Goal: Information Seeking & Learning: Learn about a topic

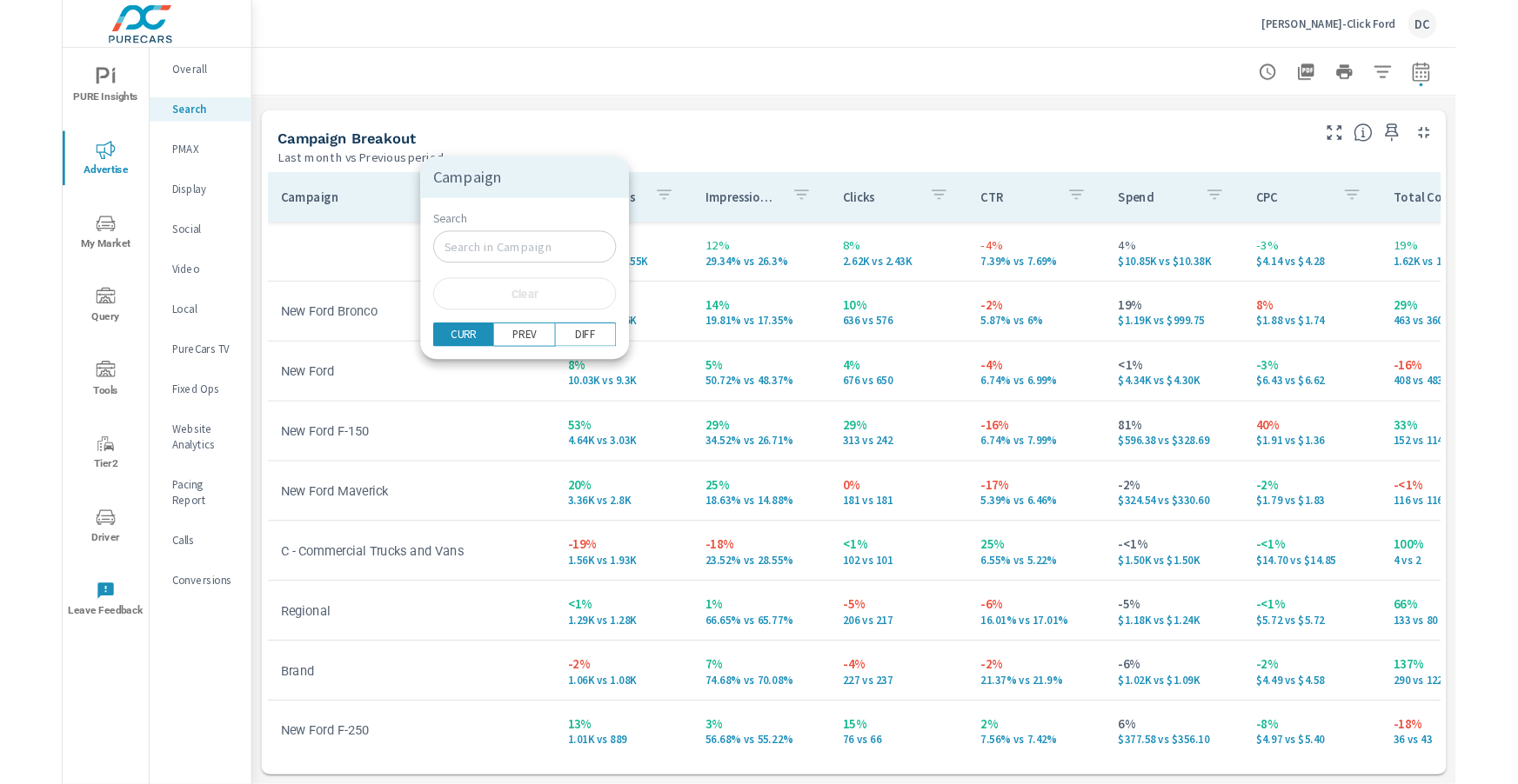
scroll to position [1669, 0]
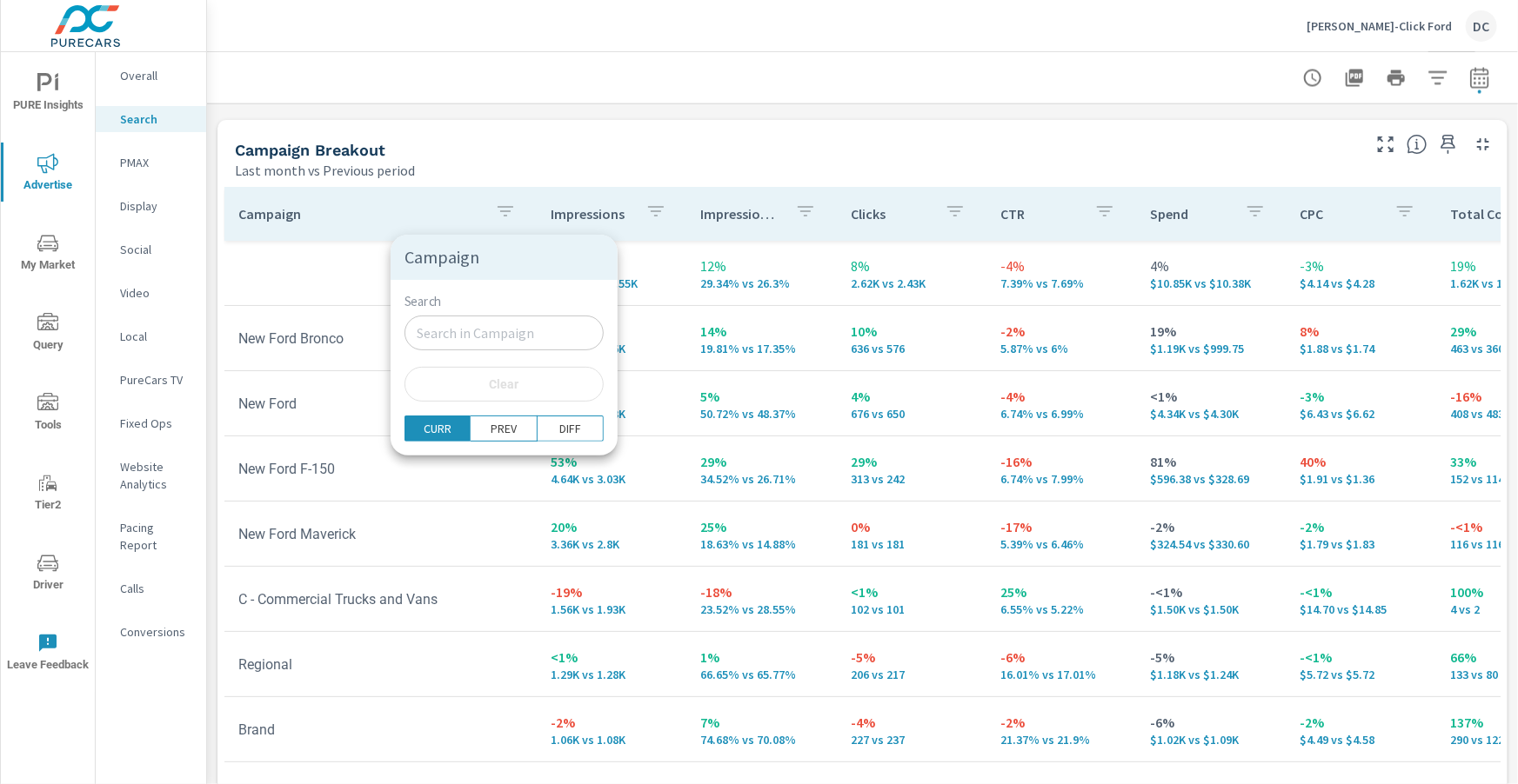
click at [737, 151] on div at bounding box center [759, 392] width 1518 height 784
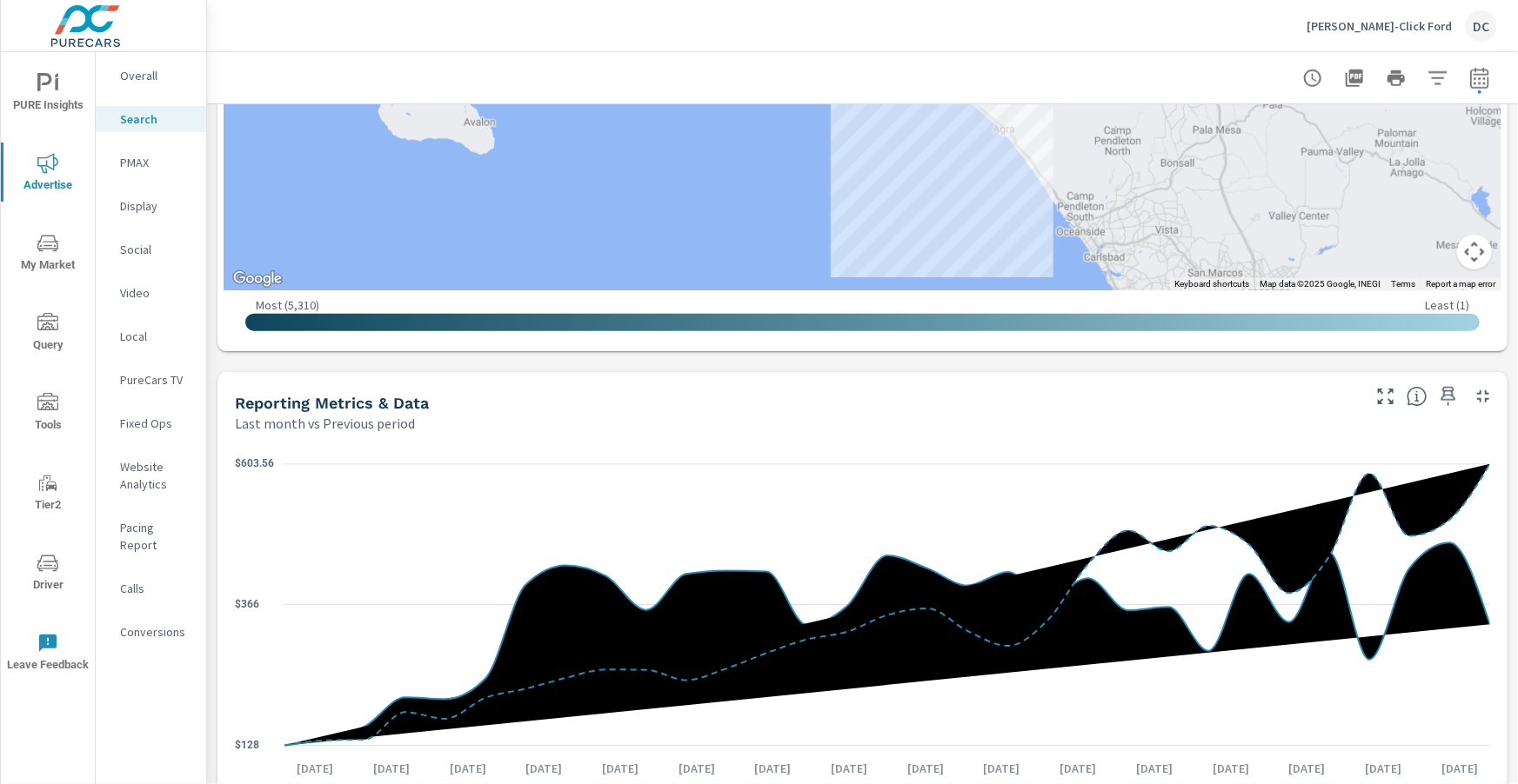
scroll to position [0, 0]
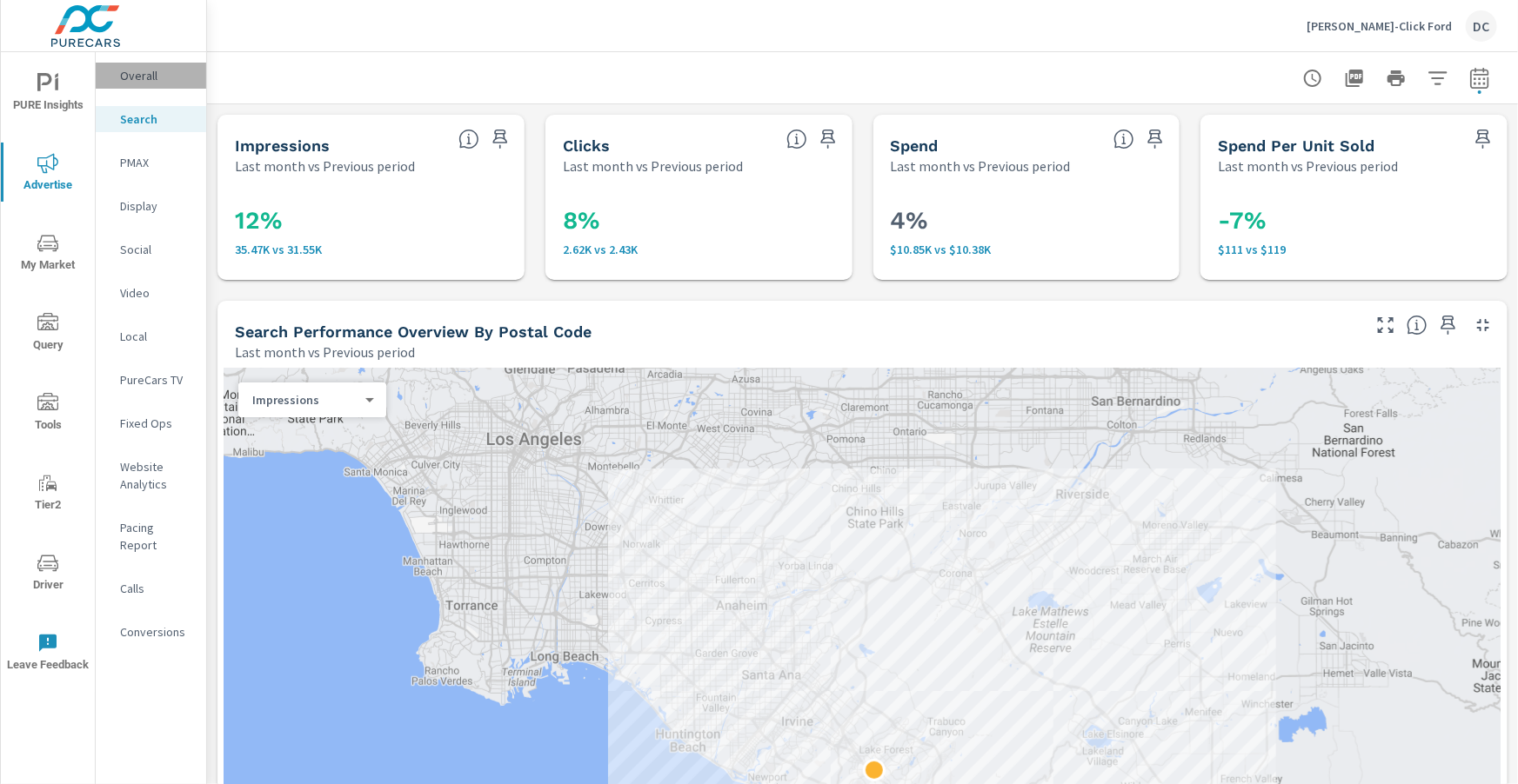
click at [136, 80] on p "Overall" at bounding box center [157, 75] width 72 height 17
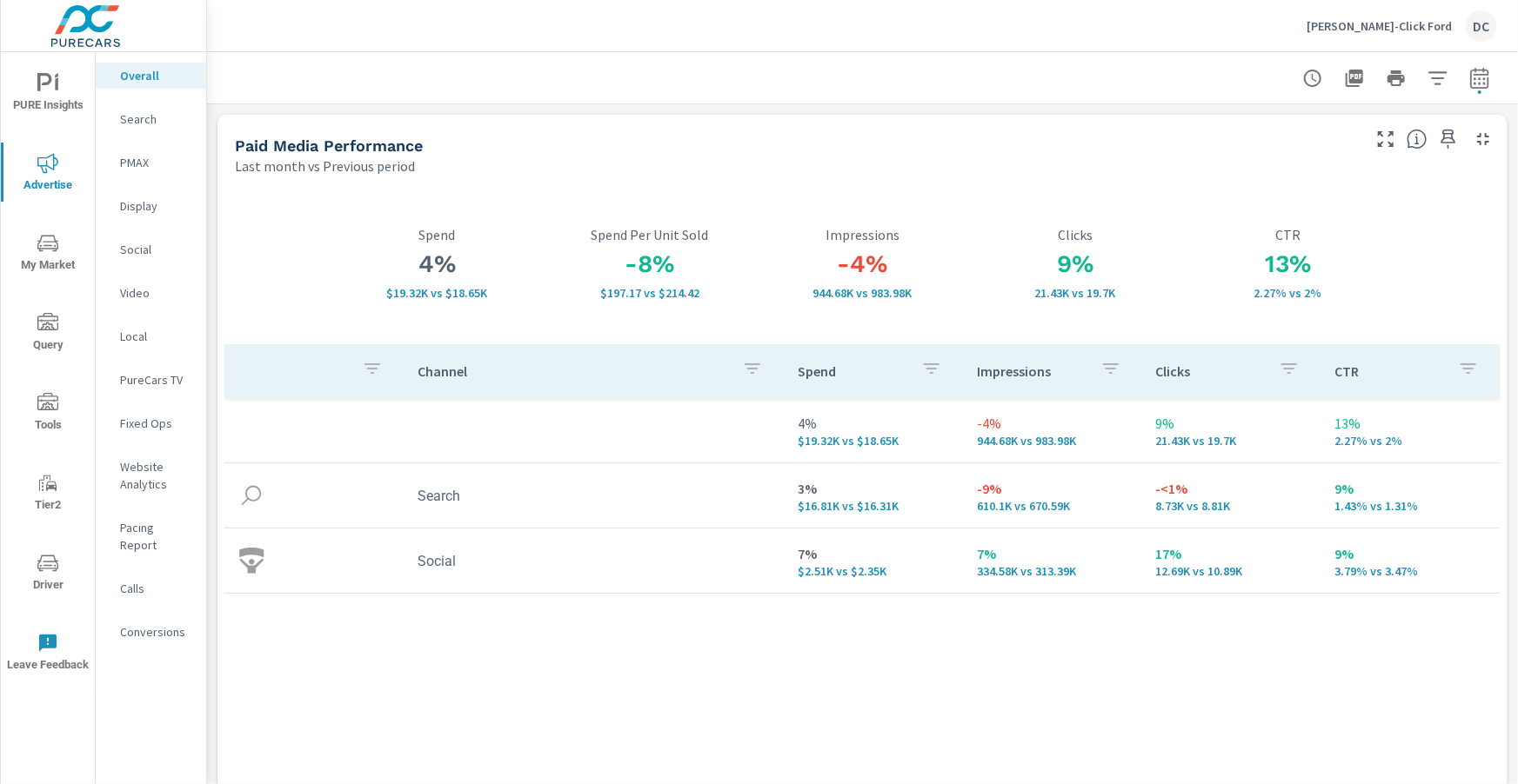
click at [122, 124] on p "Search" at bounding box center [157, 118] width 72 height 17
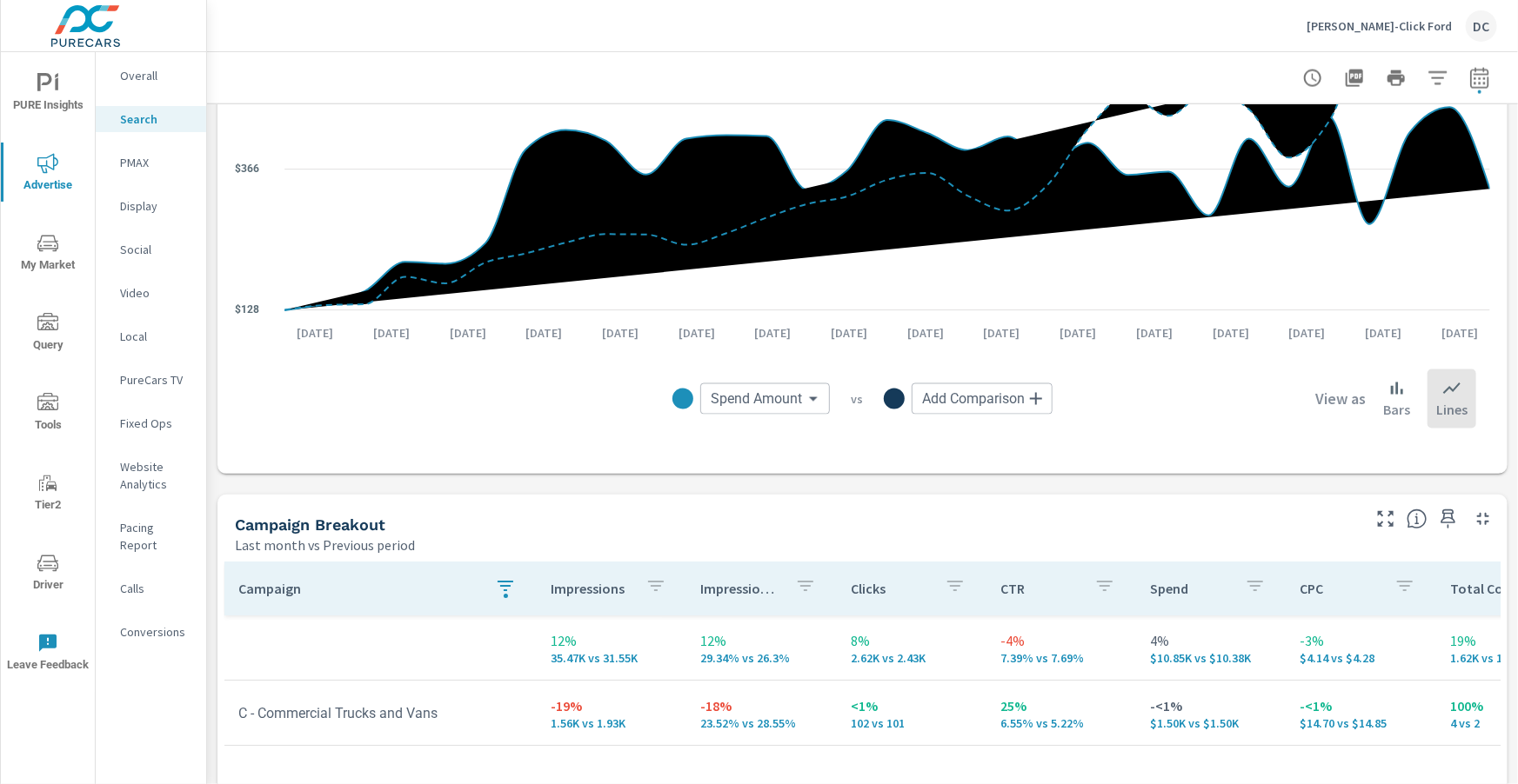
scroll to position [1338, 0]
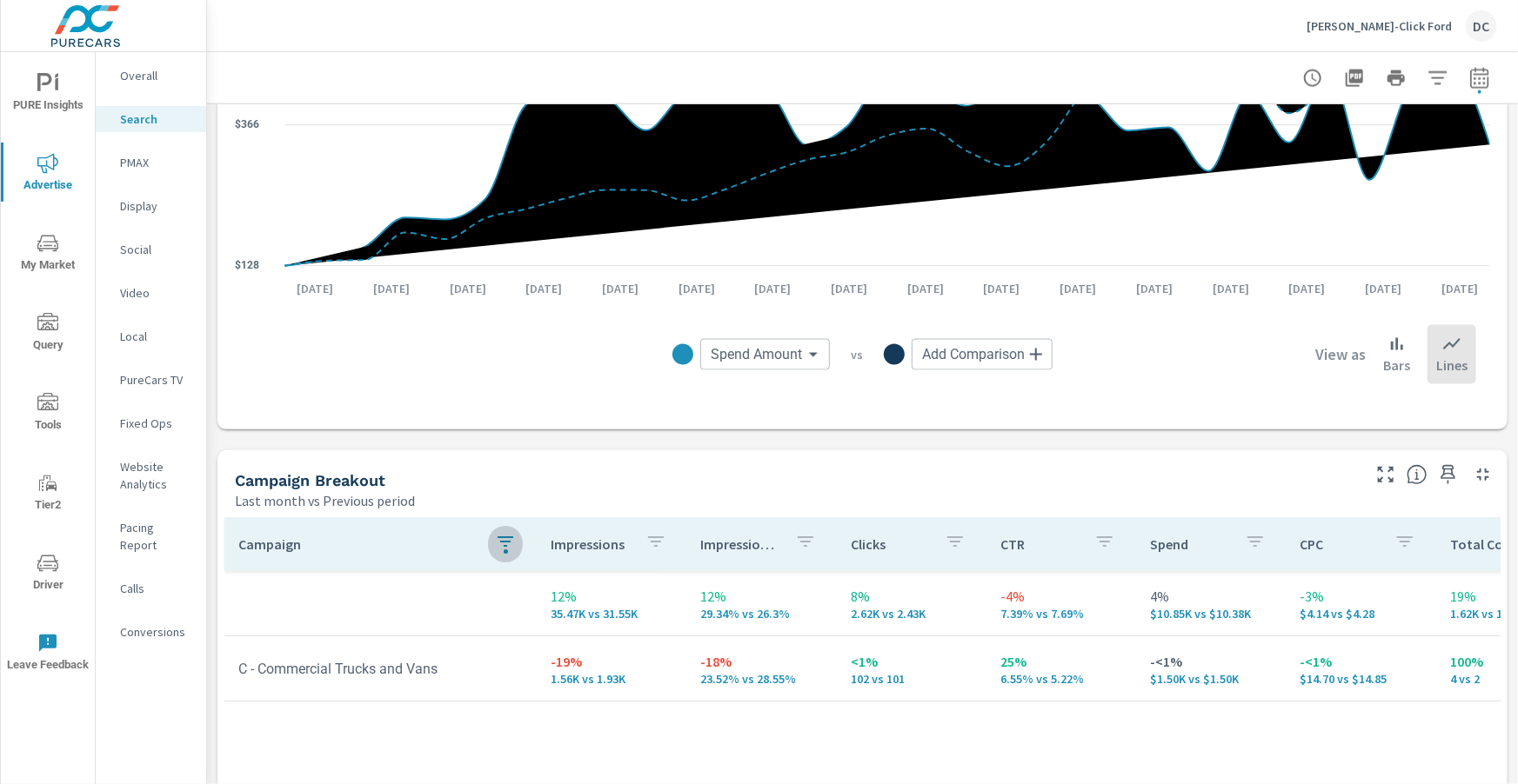
click at [495, 471] on icon "button" at bounding box center [505, 542] width 21 height 21
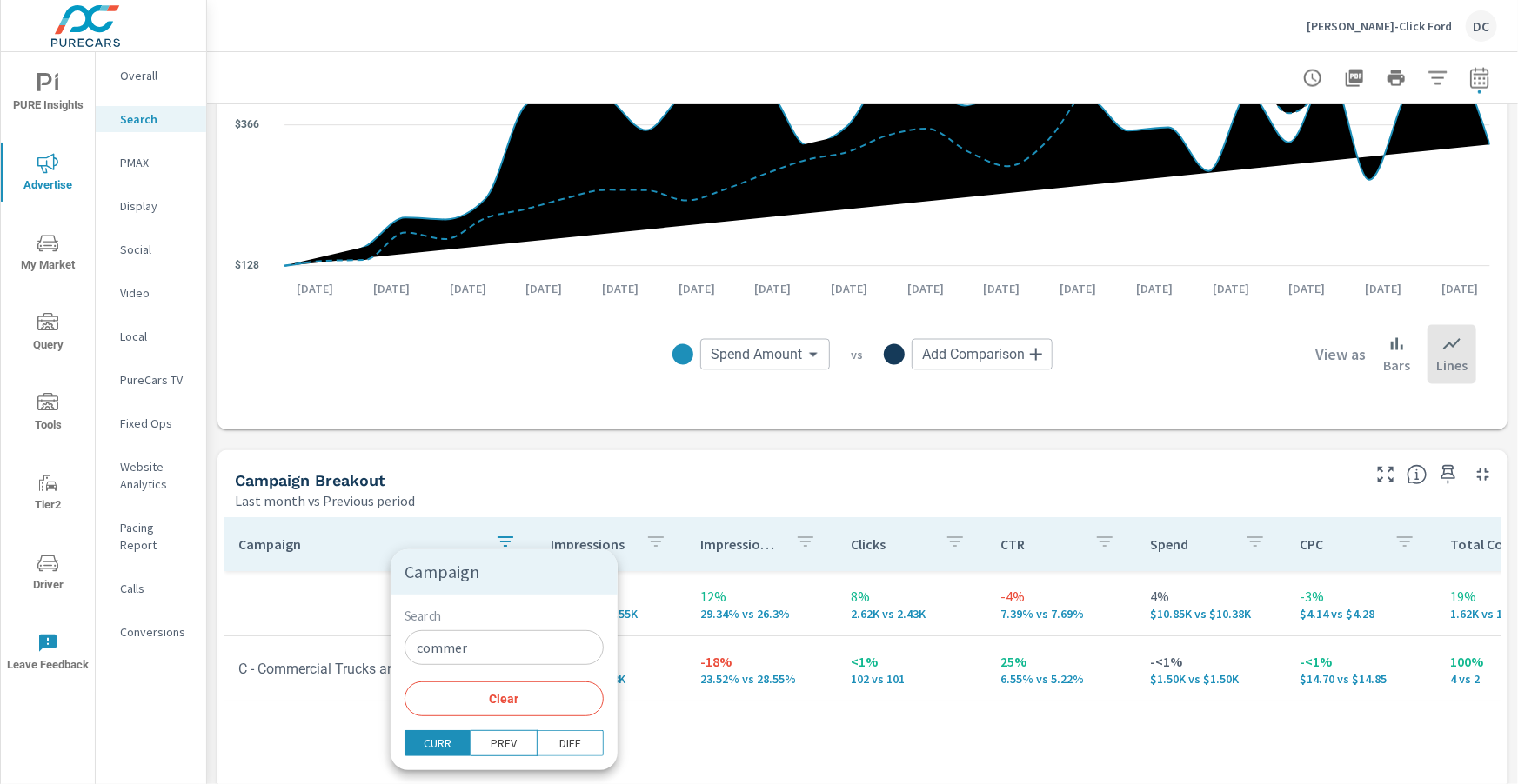
click at [496, 471] on input "commer" at bounding box center [504, 647] width 199 height 34
click at [495, 471] on input "commer" at bounding box center [504, 647] width 199 height 34
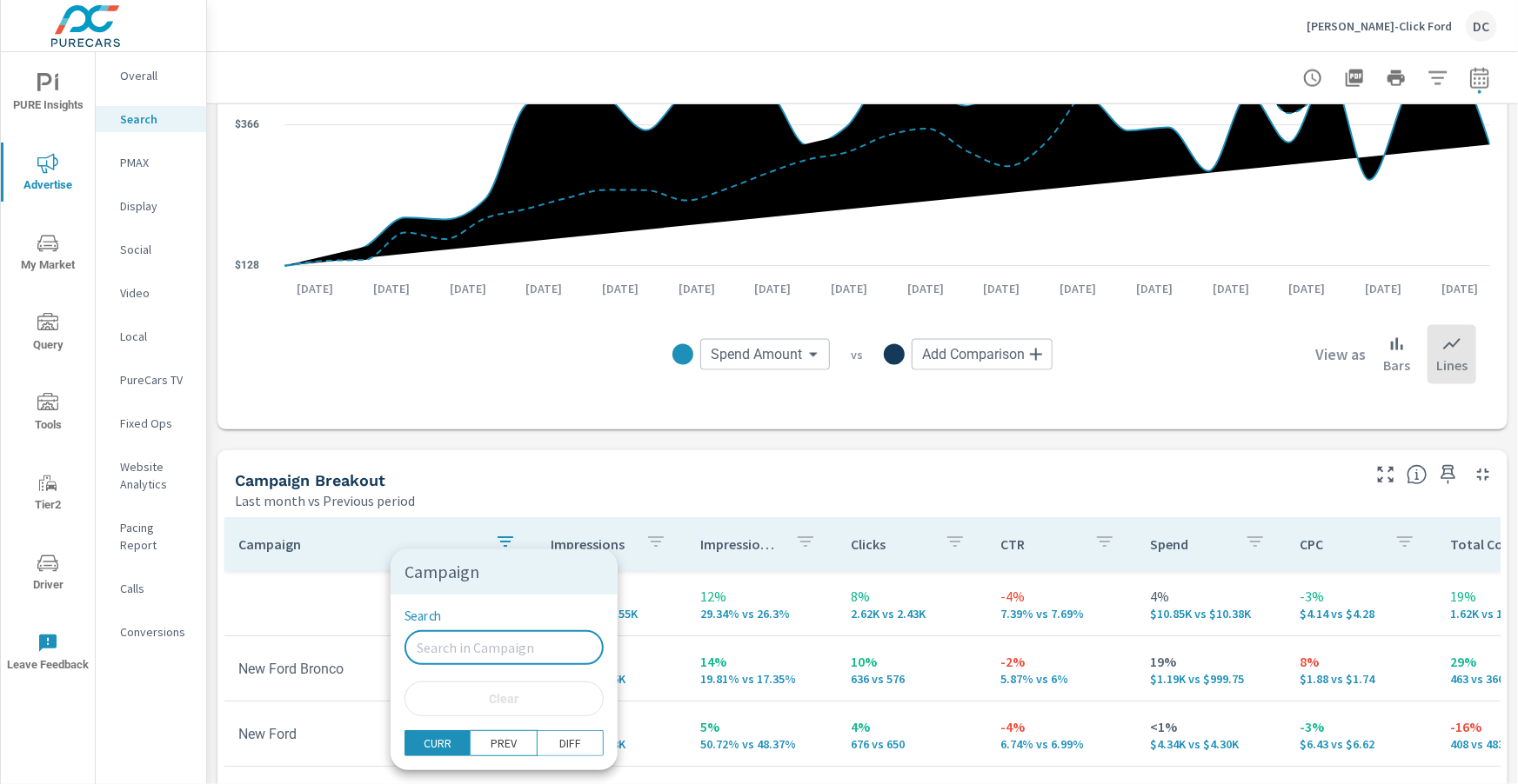
click at [145, 165] on div at bounding box center [759, 392] width 1518 height 784
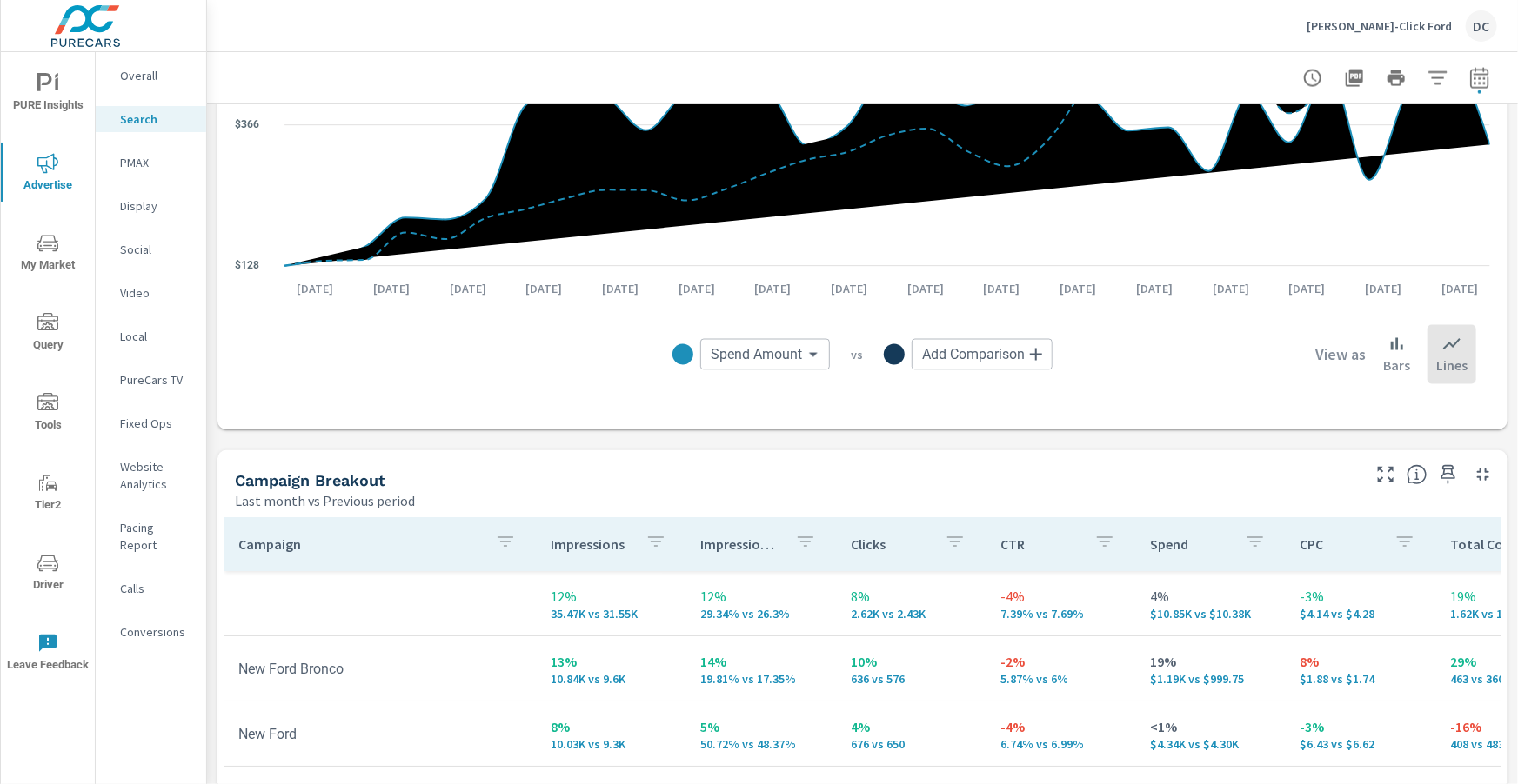
click at [145, 165] on p "PMAX" at bounding box center [157, 162] width 72 height 17
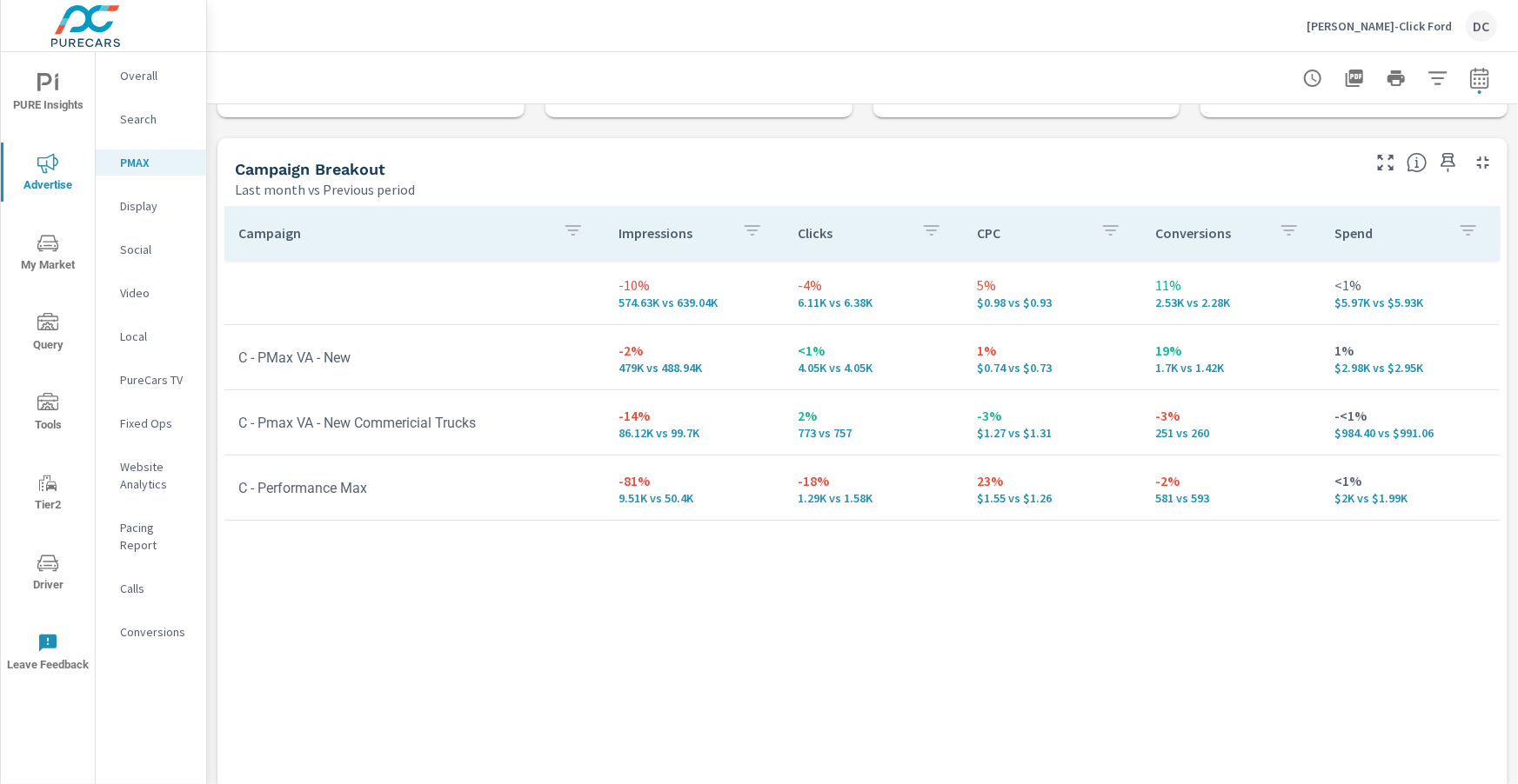
scroll to position [164, 0]
click at [62, 73] on span "PURE Insights" at bounding box center [48, 94] width 83 height 43
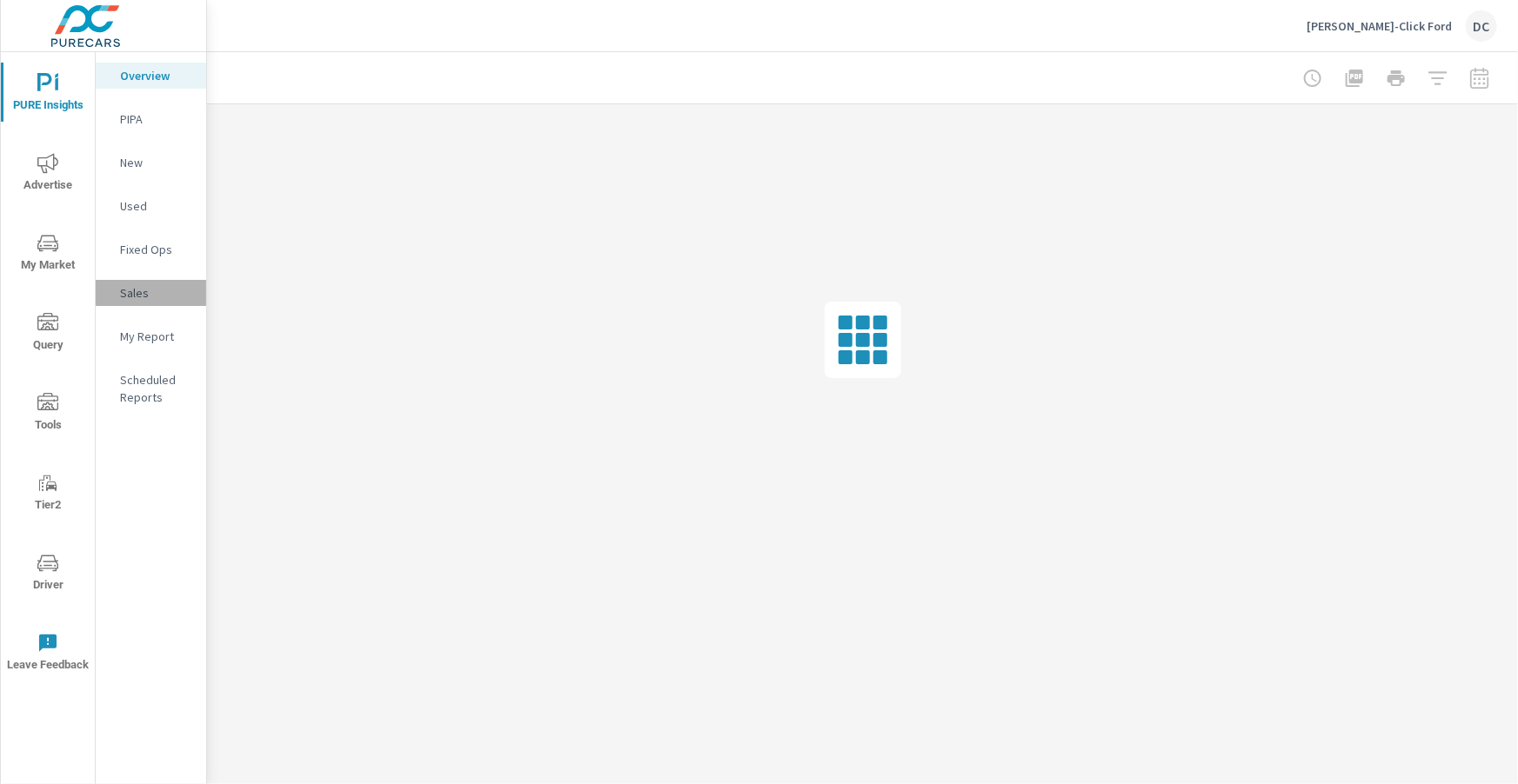
click at [144, 300] on p "Sales" at bounding box center [157, 292] width 72 height 17
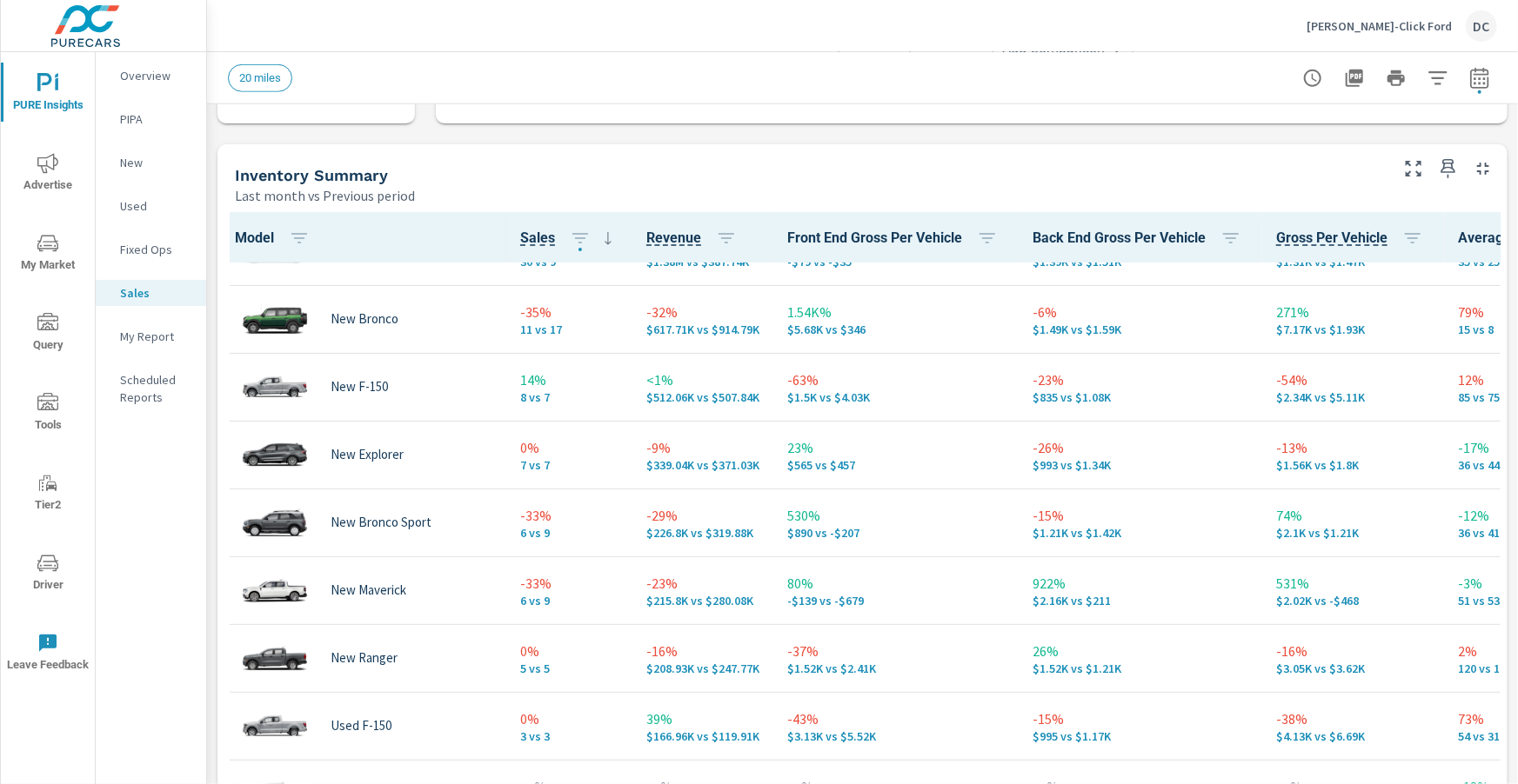
scroll to position [138, 5]
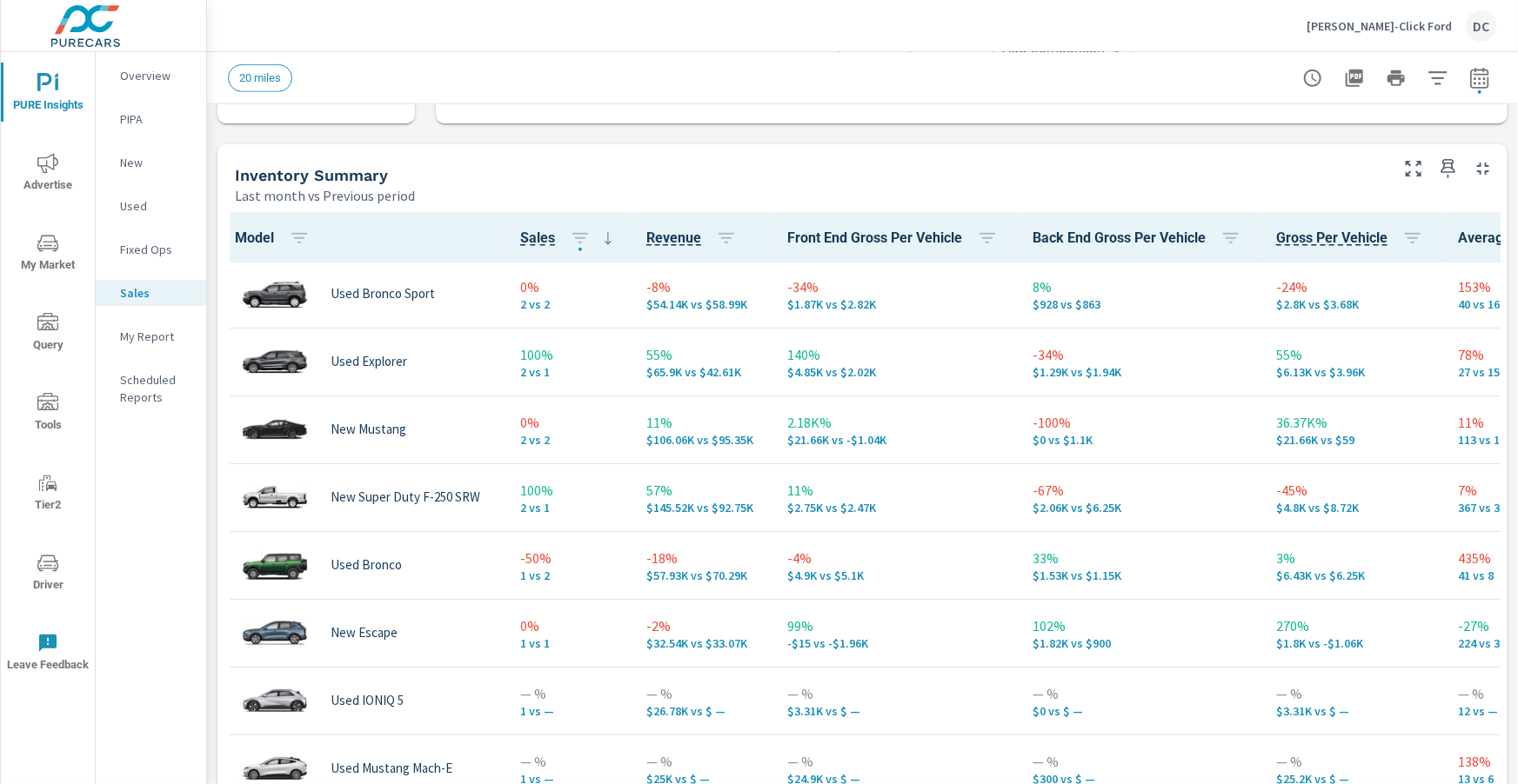
scroll to position [730, 5]
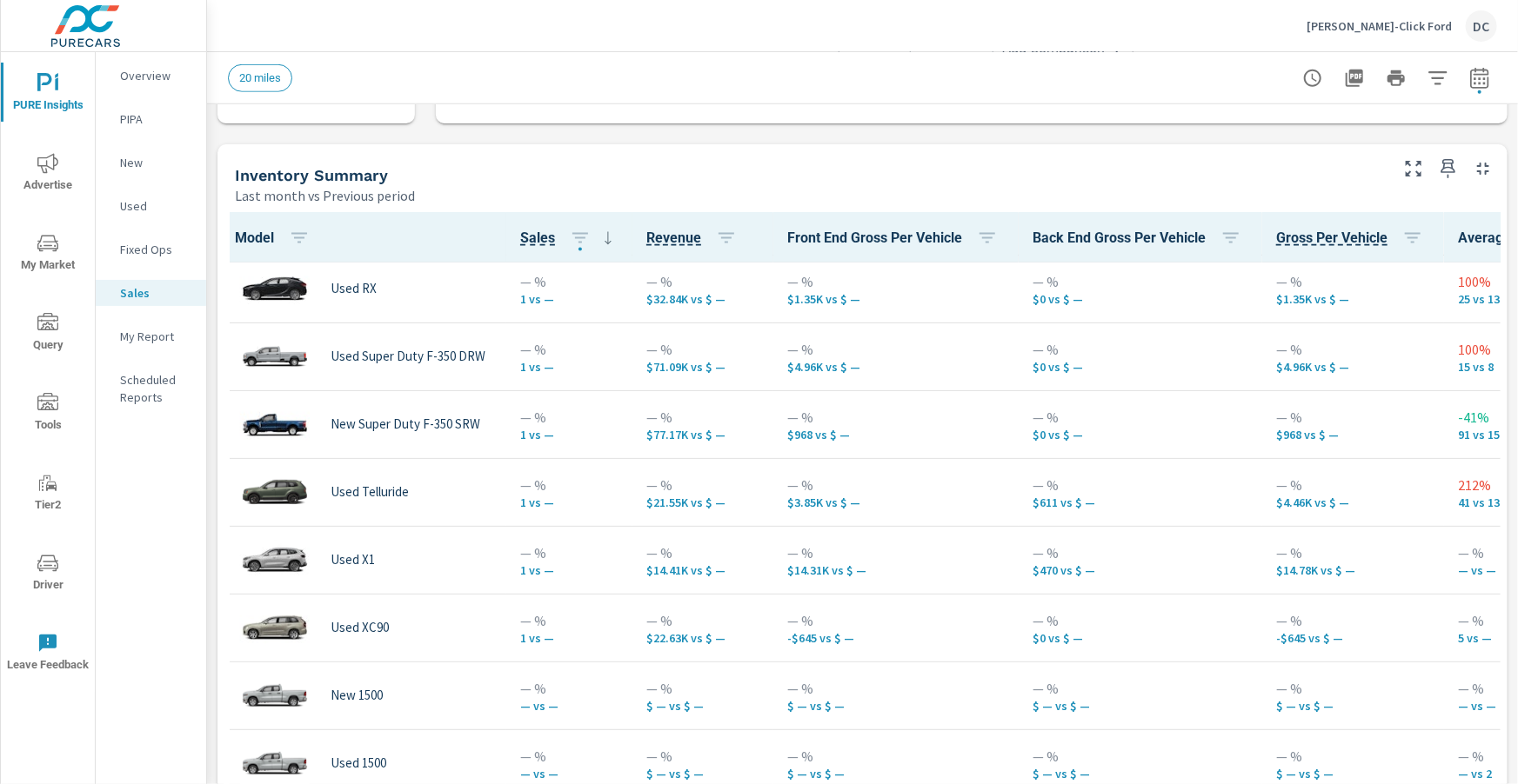
scroll to position [1306, 5]
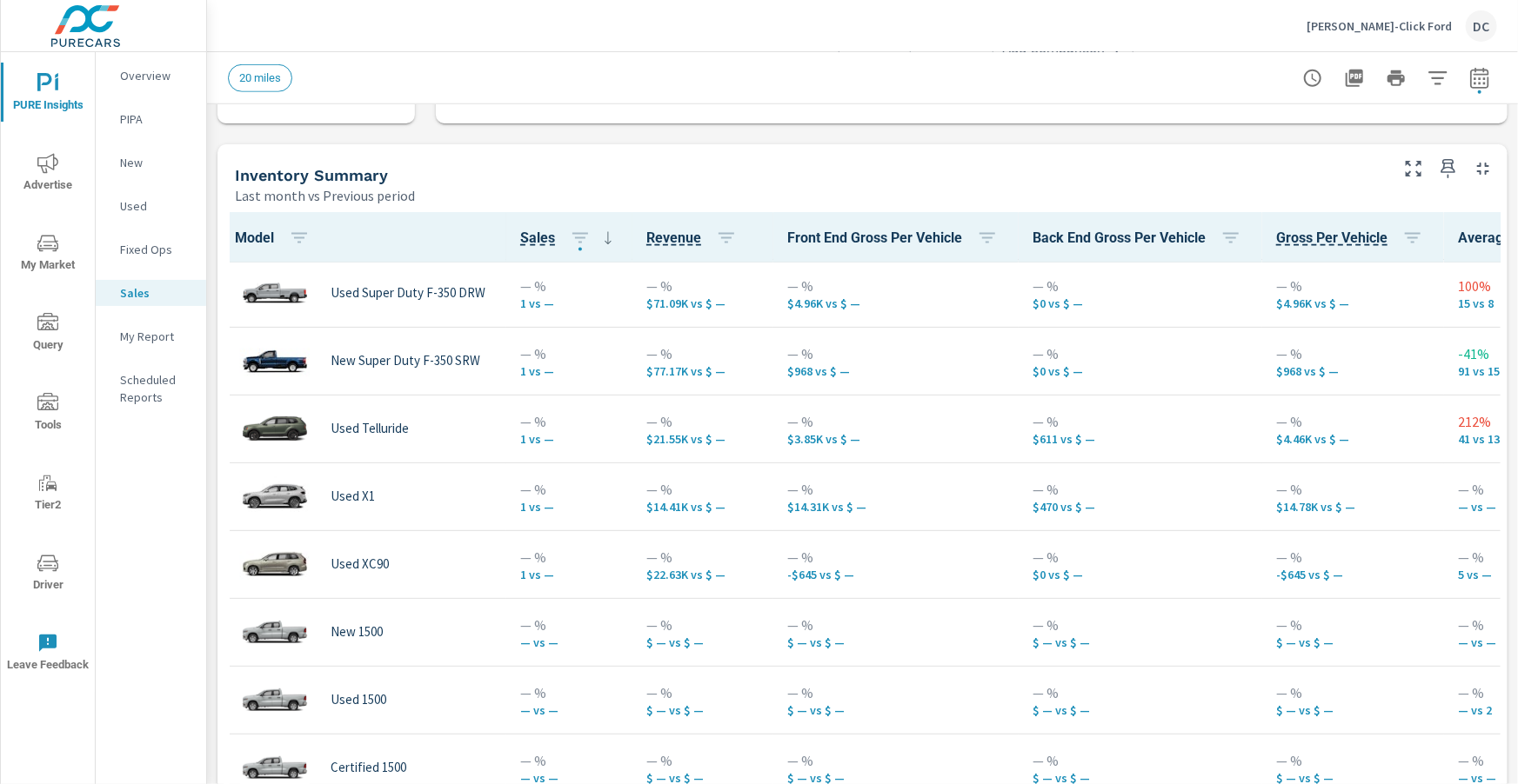
scroll to position [1361, 5]
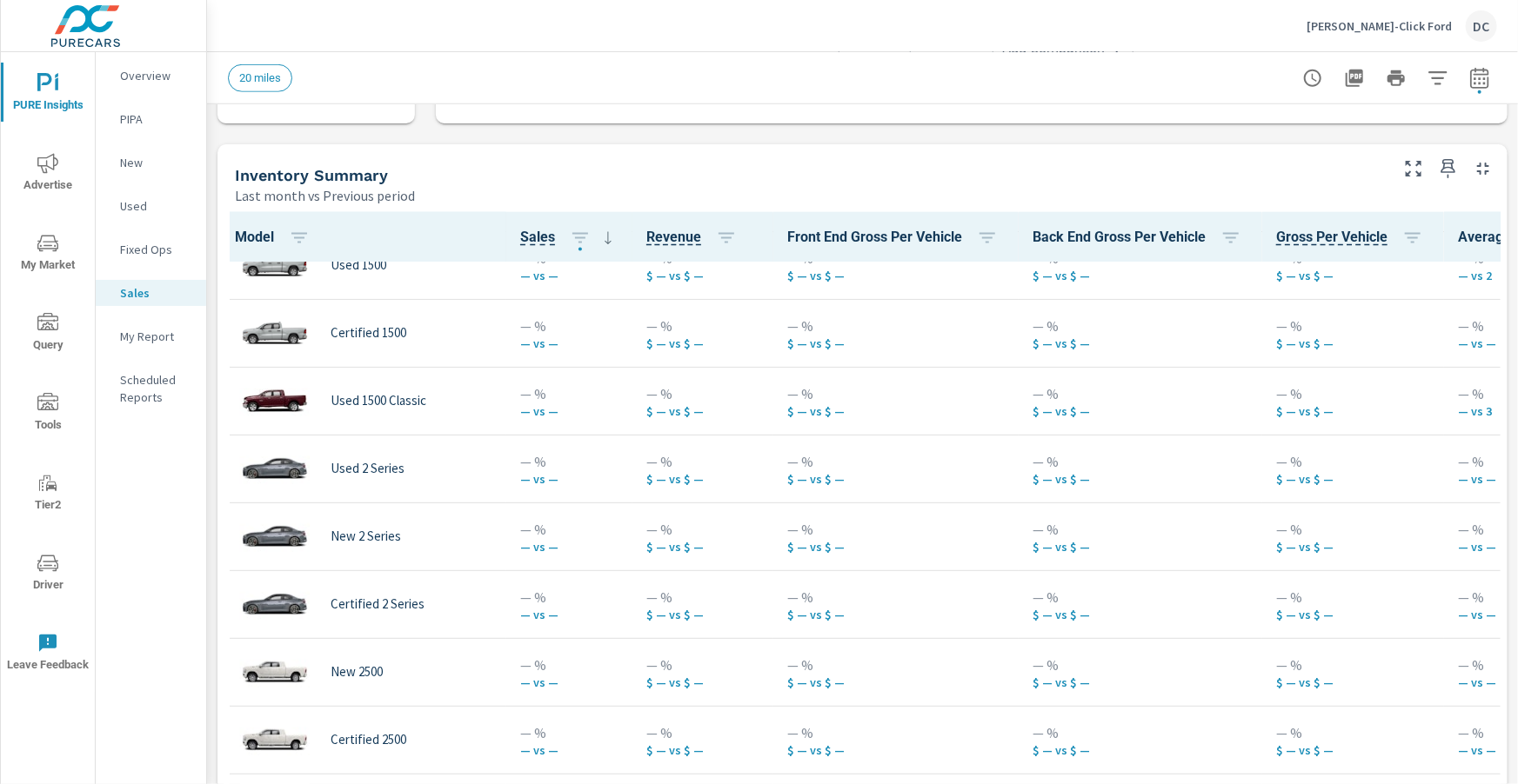
scroll to position [1808, 5]
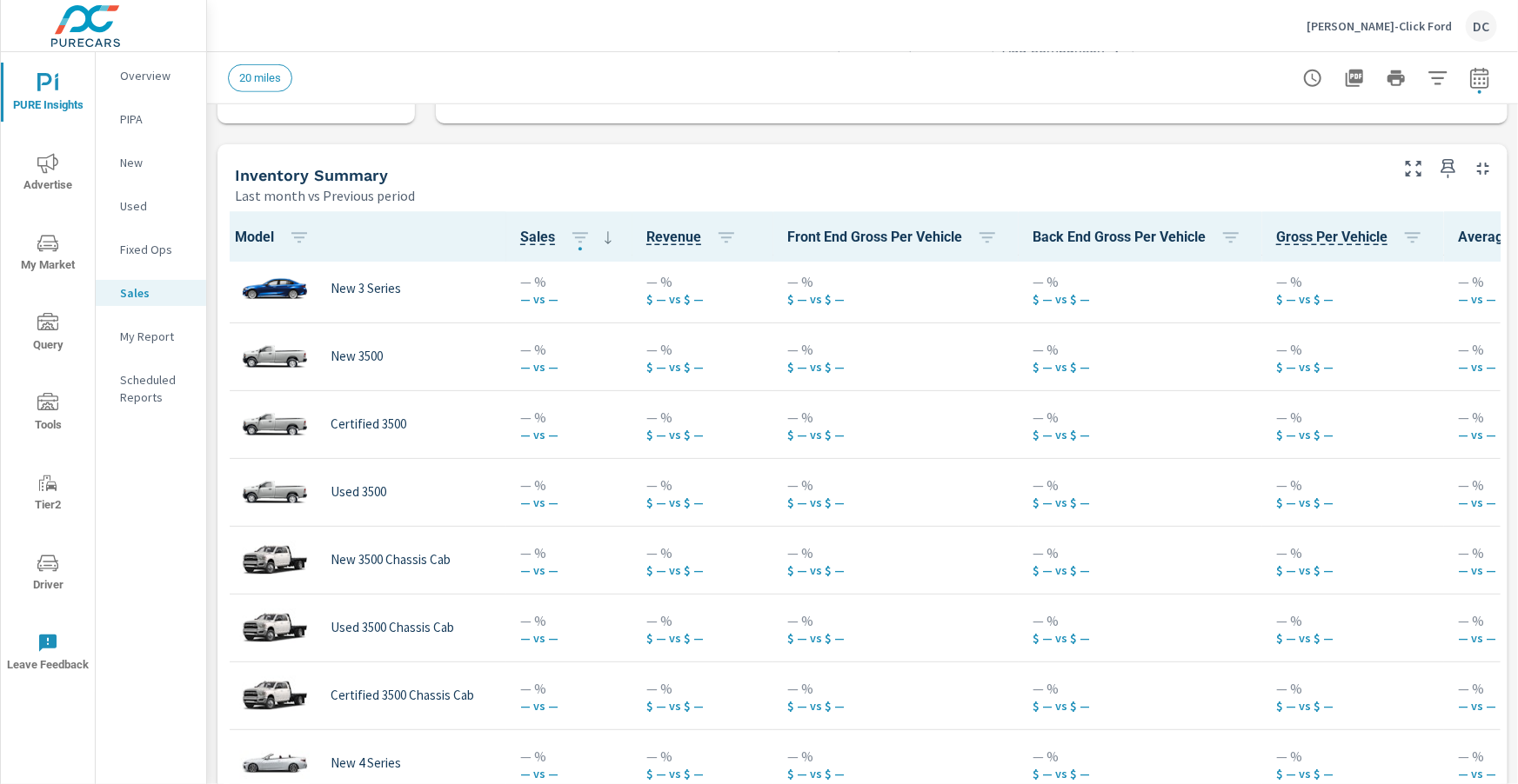
scroll to position [2525, 5]
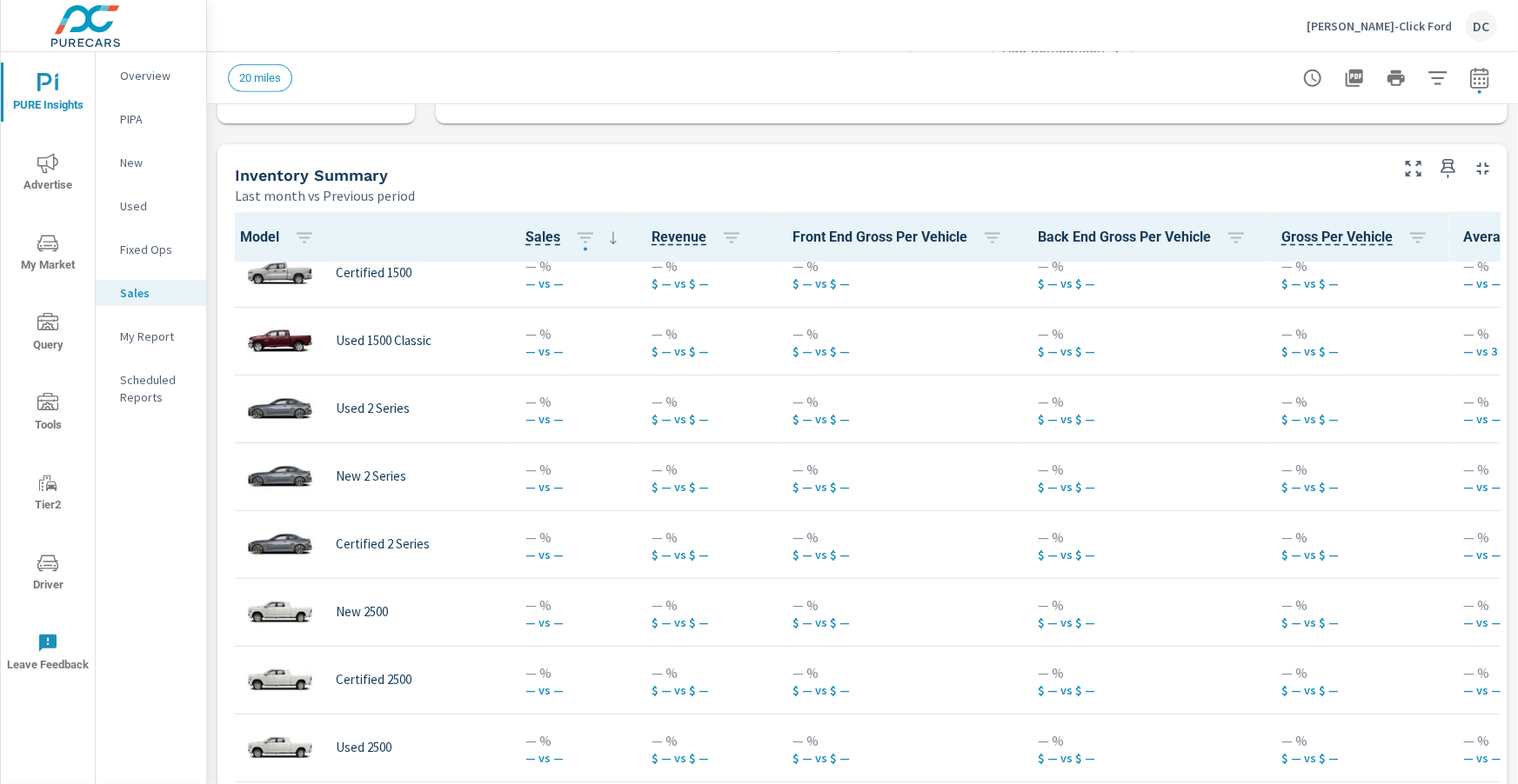
scroll to position [1015, 0]
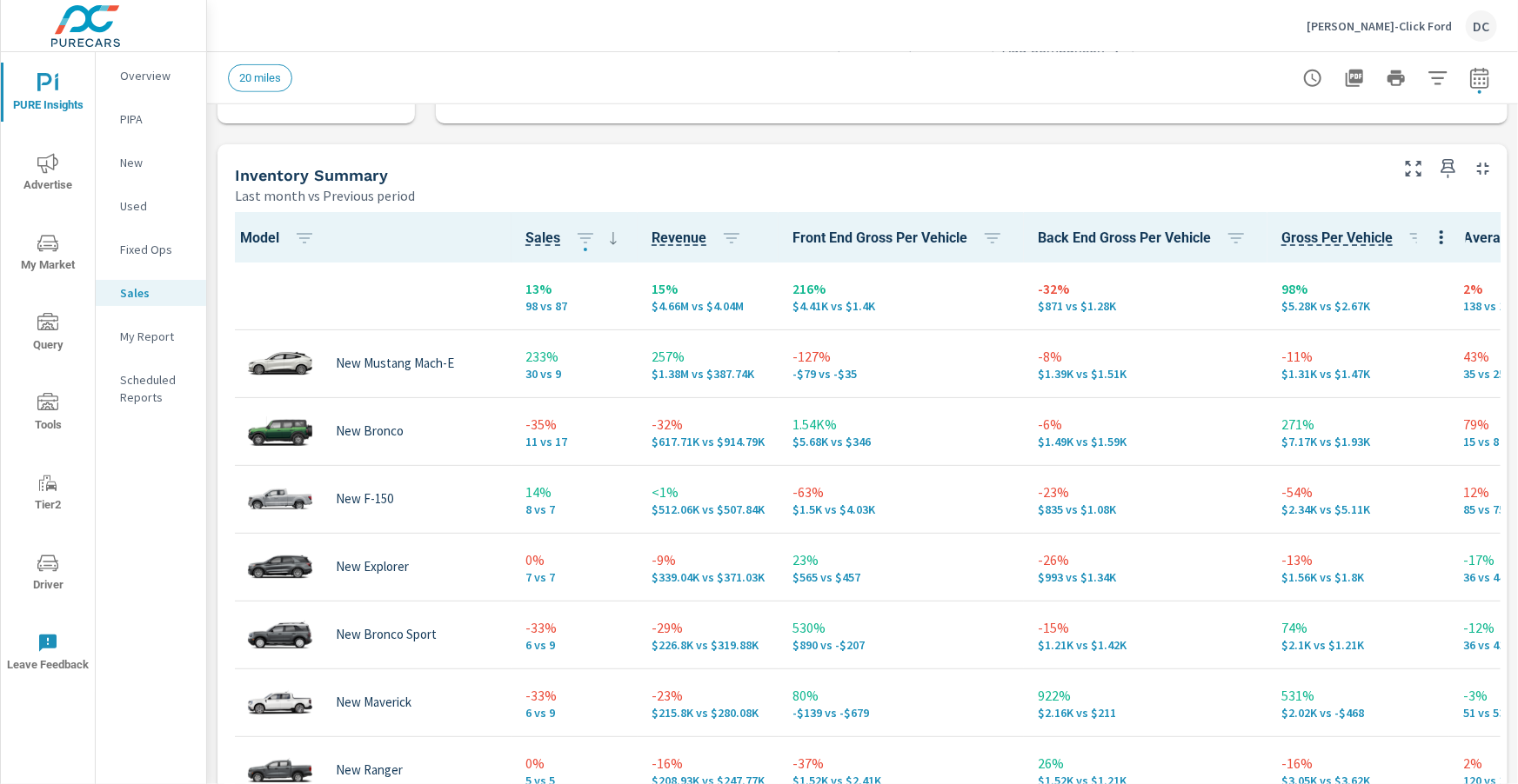
click at [138, 161] on p "New" at bounding box center [157, 162] width 72 height 17
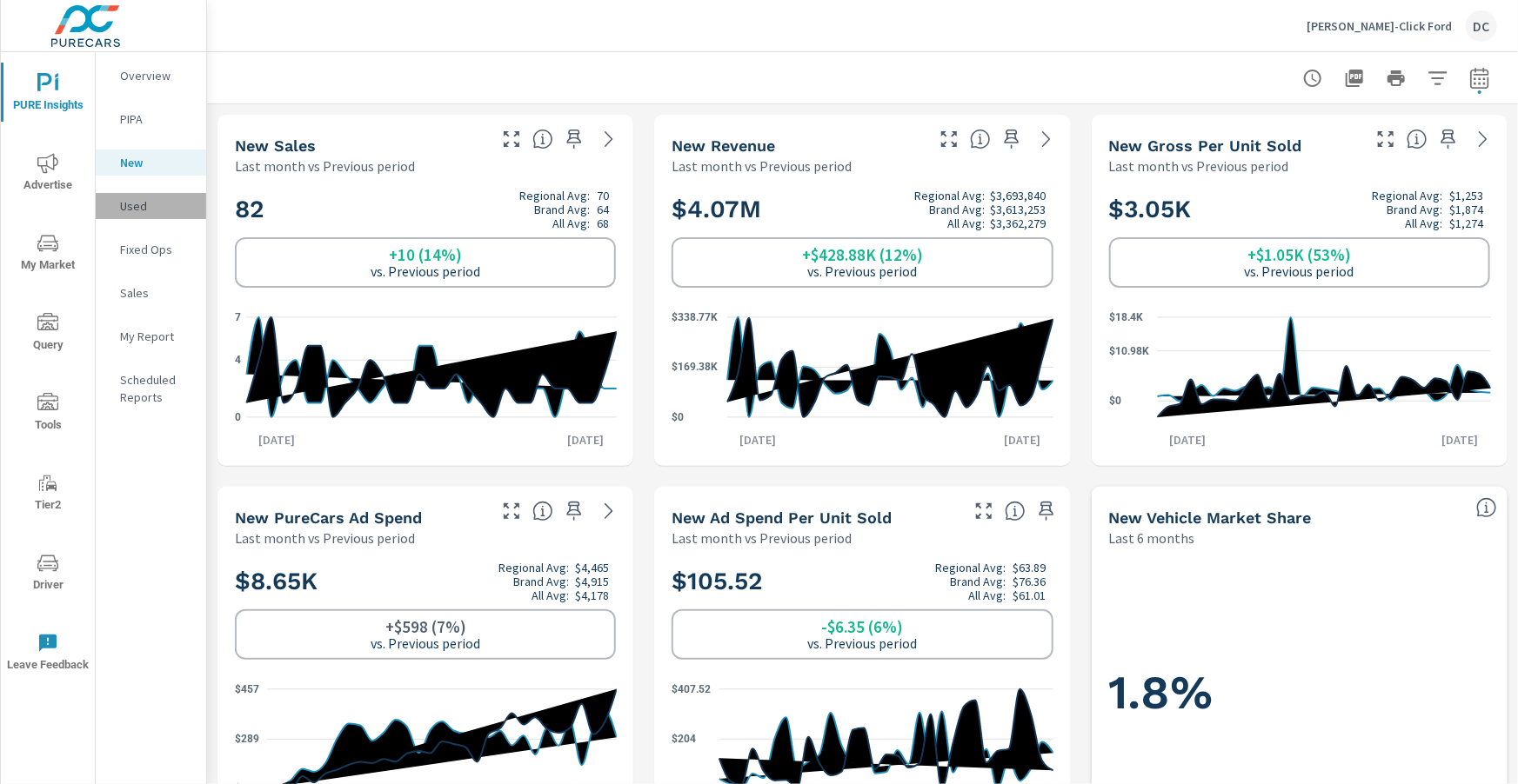
click at [134, 205] on p "Used" at bounding box center [157, 205] width 72 height 17
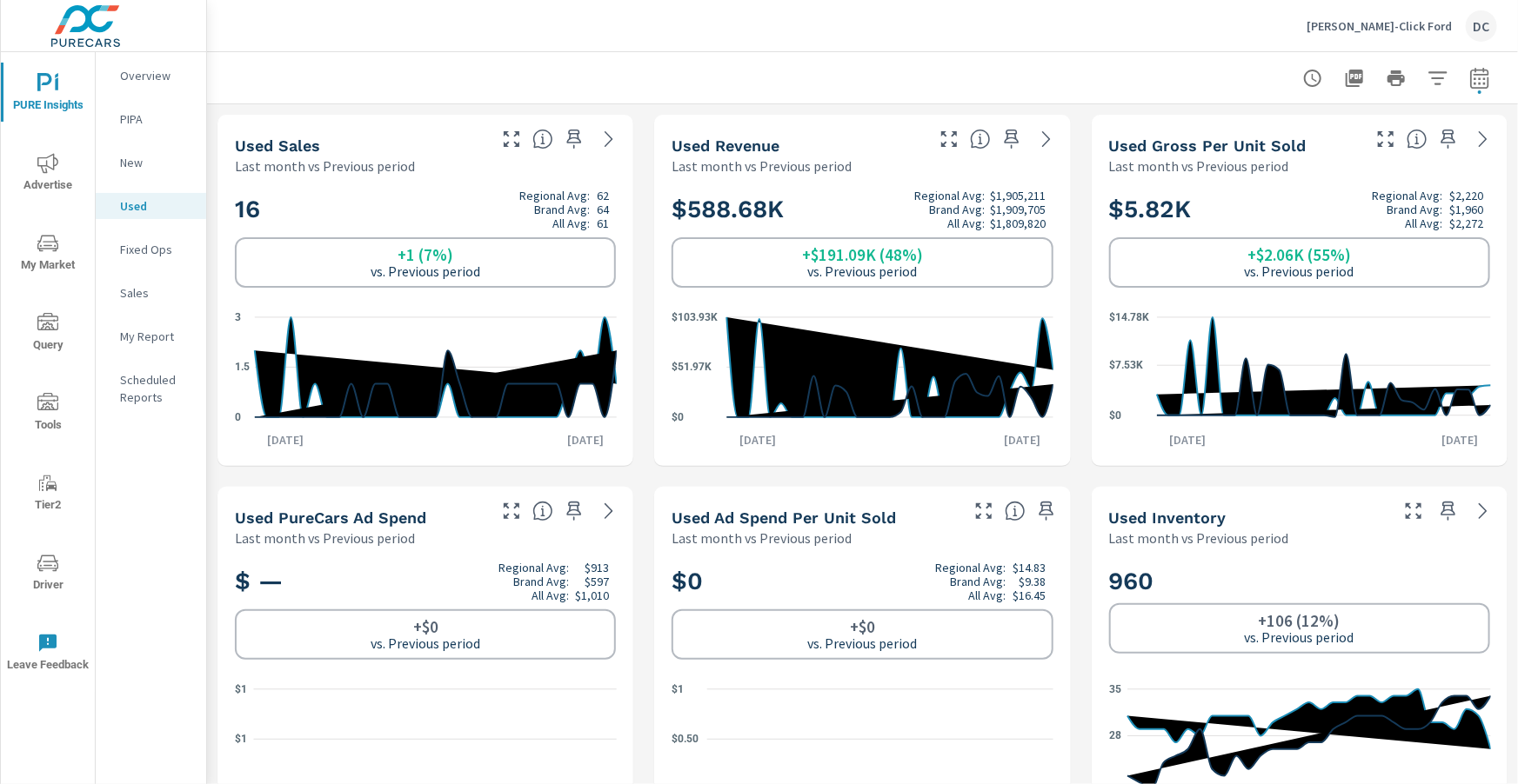
click at [51, 158] on icon "nav menu" at bounding box center [47, 163] width 21 height 21
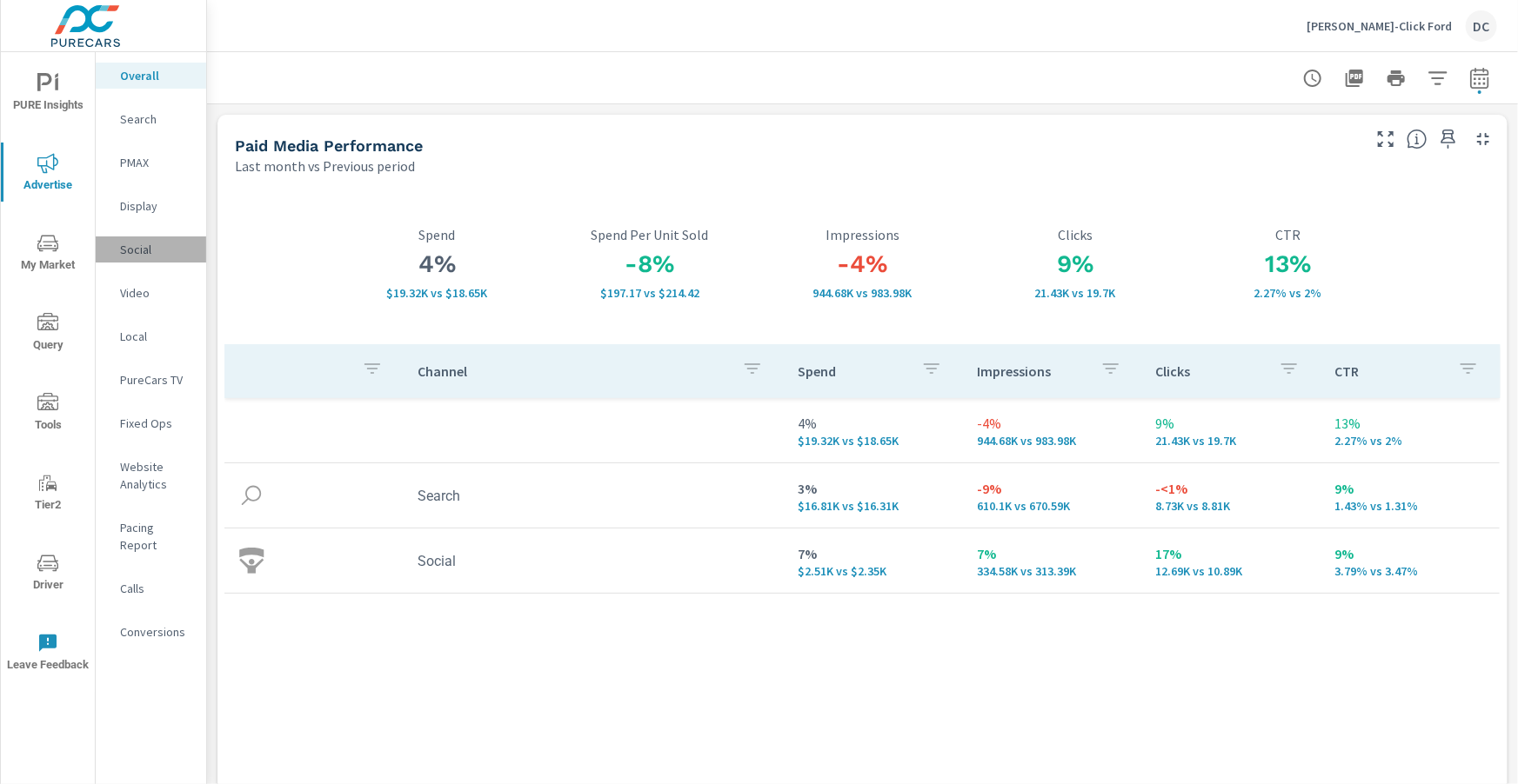
click at [131, 250] on p "Social" at bounding box center [157, 249] width 72 height 17
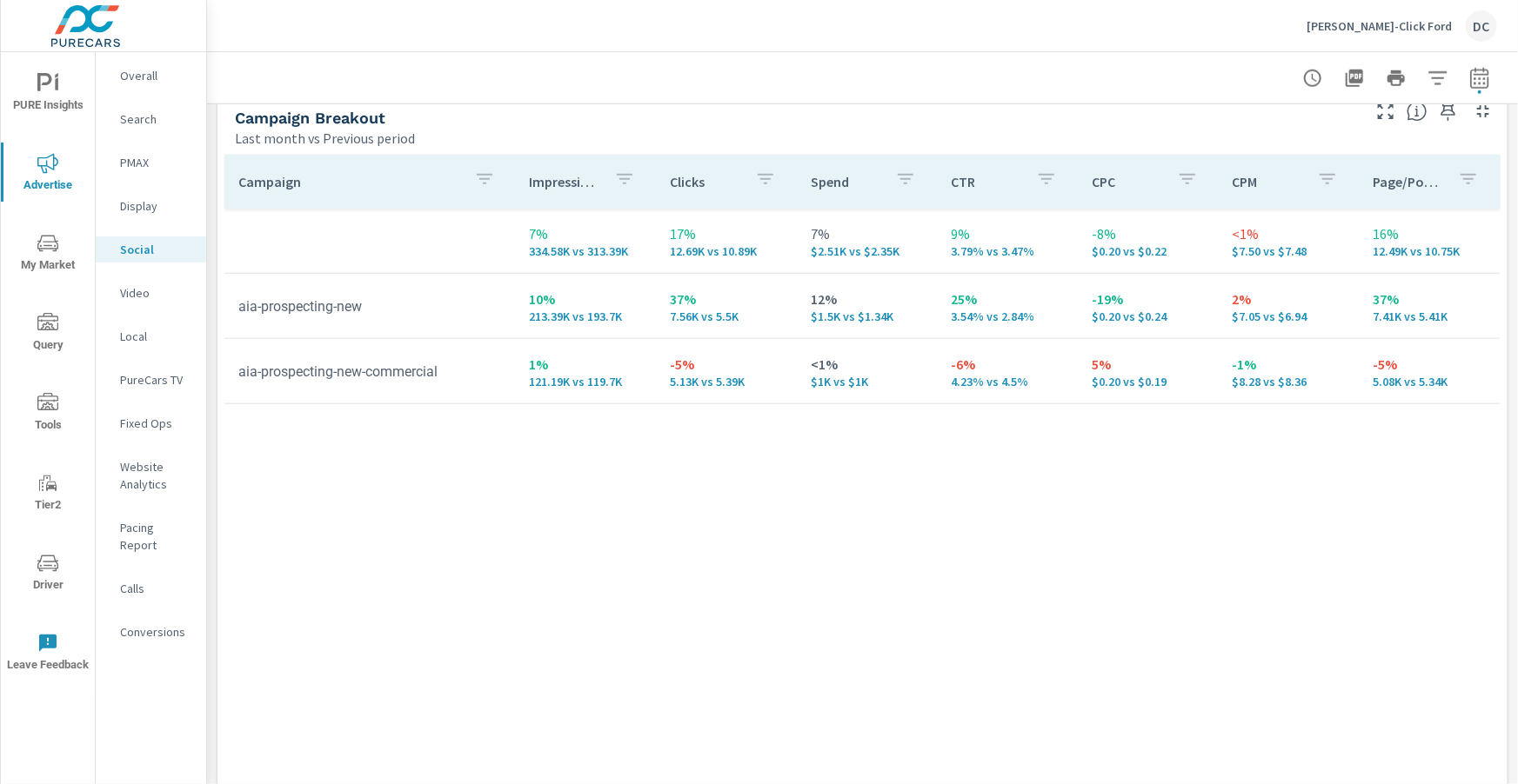
scroll to position [769, 0]
